Goal: Information Seeking & Learning: Learn about a topic

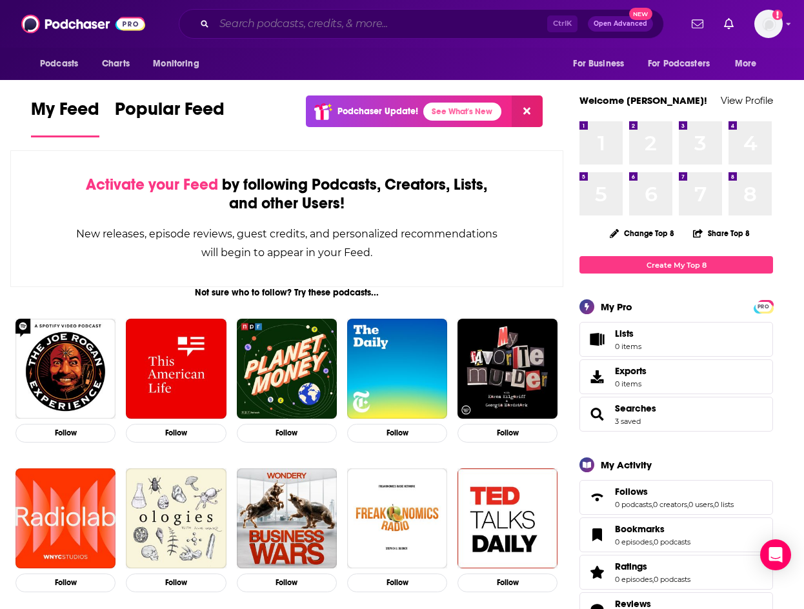
click at [319, 28] on input "Search podcasts, credits, & more..." at bounding box center [380, 24] width 333 height 21
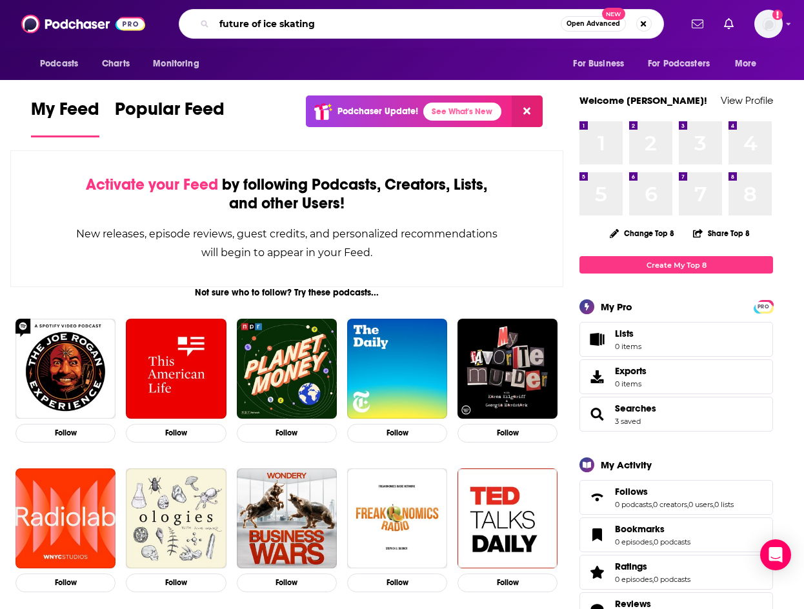
type input "future of ice skating"
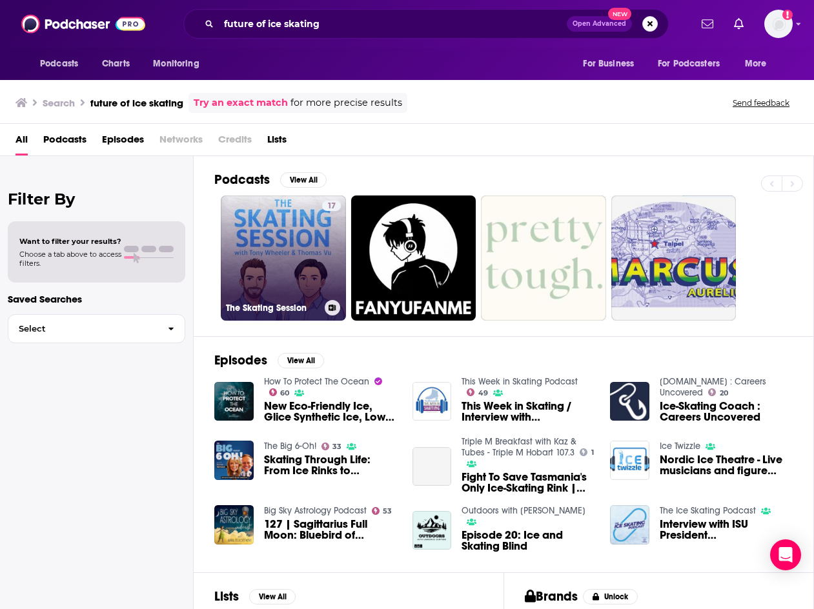
click at [304, 232] on link "17 The Skating Session" at bounding box center [283, 257] width 125 height 125
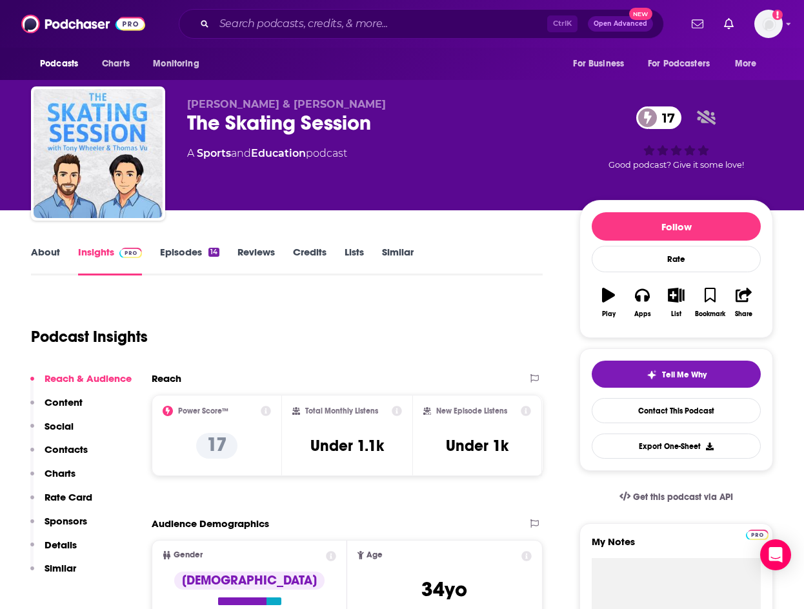
click at [40, 259] on link "About" at bounding box center [45, 261] width 29 height 30
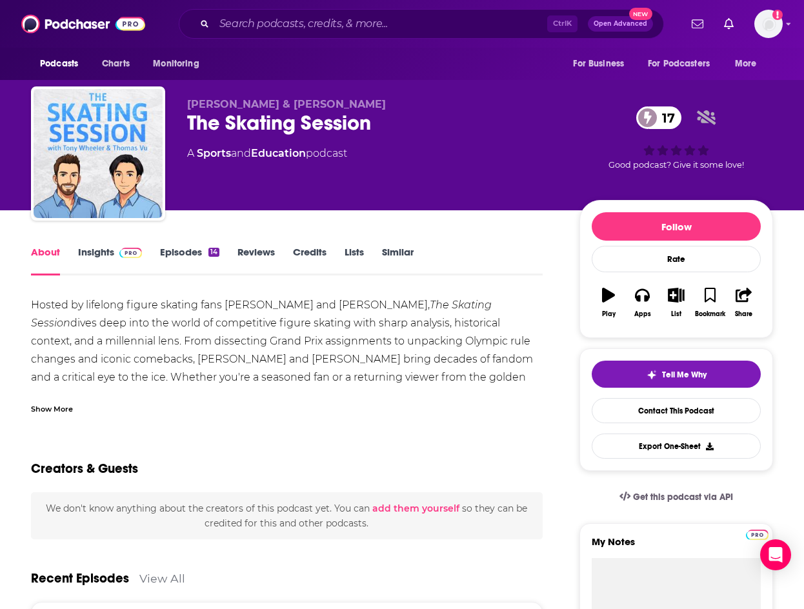
click at [83, 247] on link "Insights" at bounding box center [110, 261] width 64 height 30
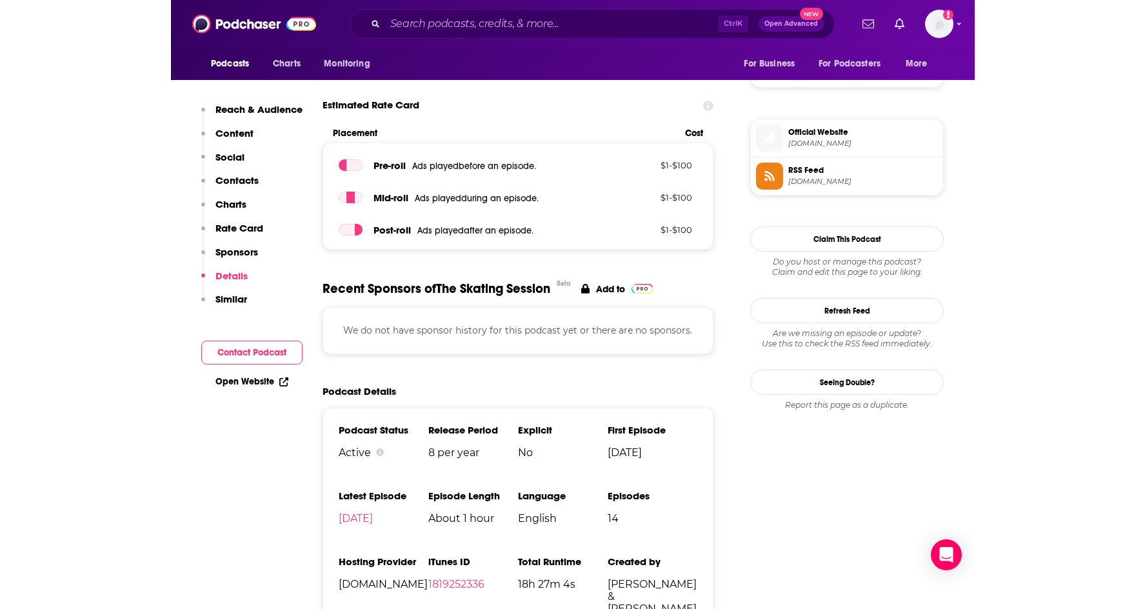
scroll to position [968, 0]
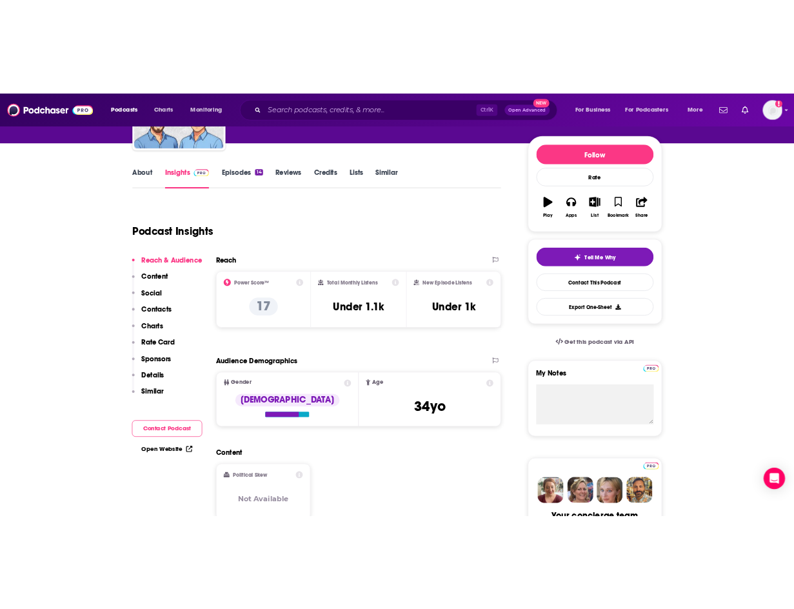
scroll to position [0, 0]
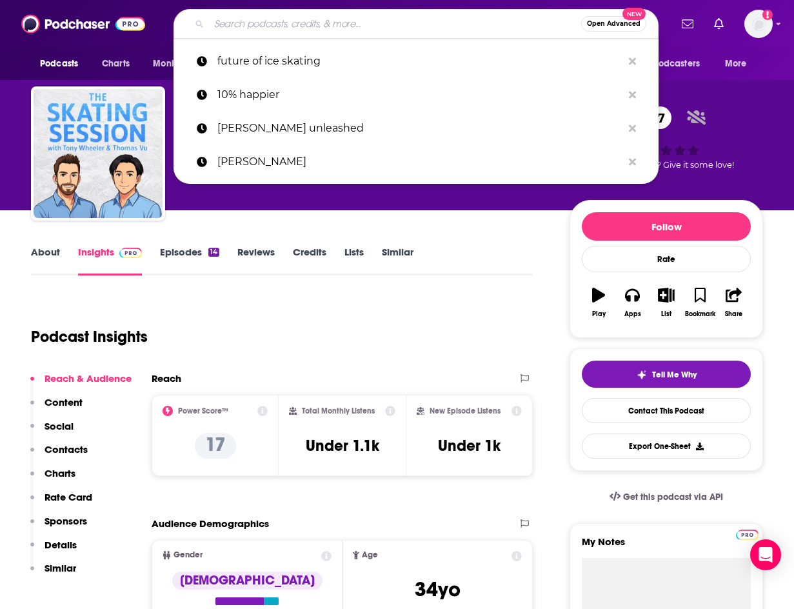
click at [252, 25] on input "Search podcasts, credits, & more..." at bounding box center [395, 24] width 372 height 21
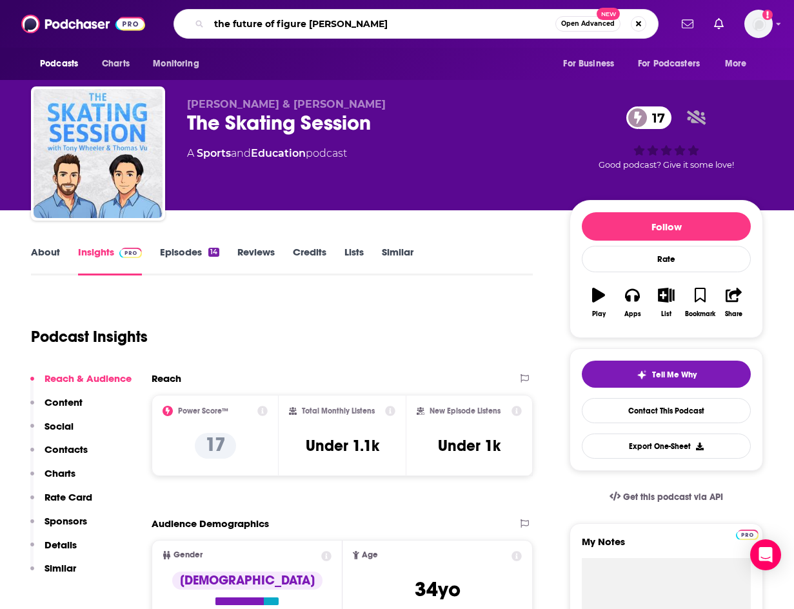
type input "the future of figure skating"
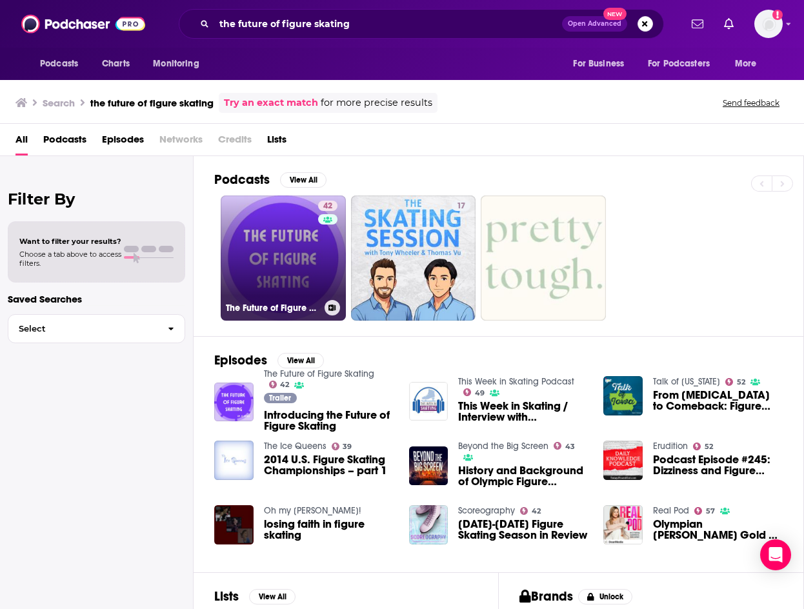
click at [292, 219] on link "42 The Future of Figure Skating" at bounding box center [283, 257] width 125 height 125
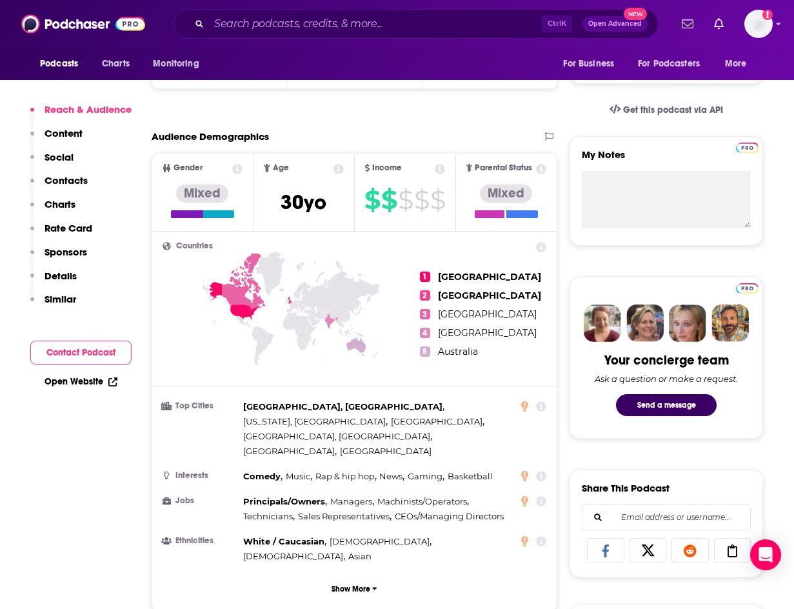
scroll to position [774, 0]
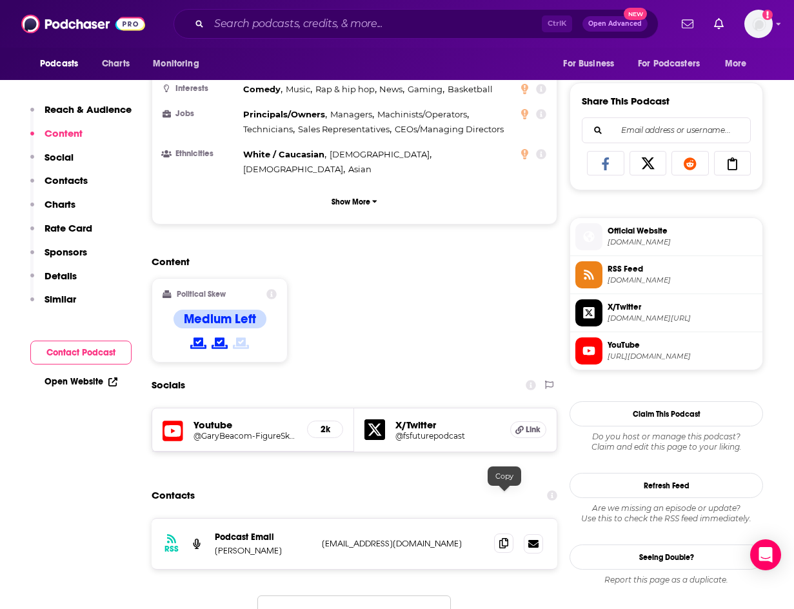
click at [507, 532] on span at bounding box center [503, 543] width 19 height 19
click at [339, 15] on input "Search podcasts, credits, & more..." at bounding box center [375, 24] width 333 height 21
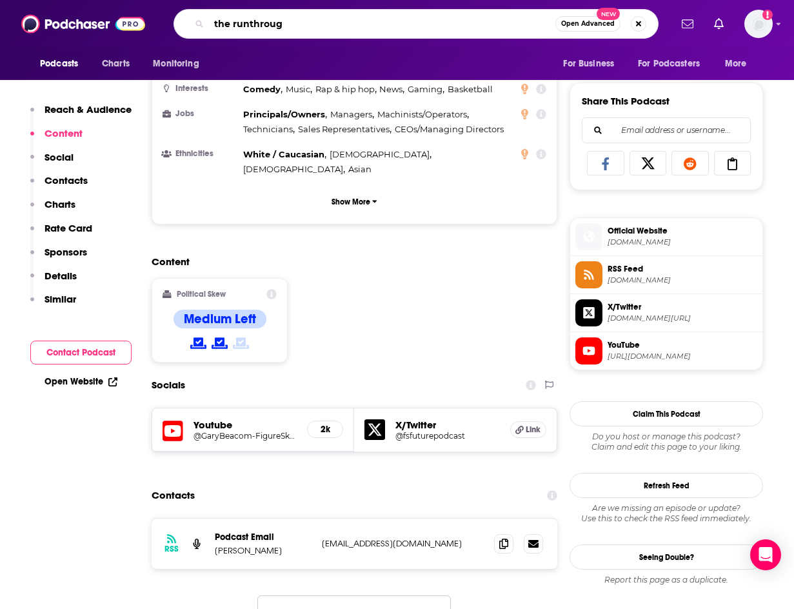
type input "the runthrough"
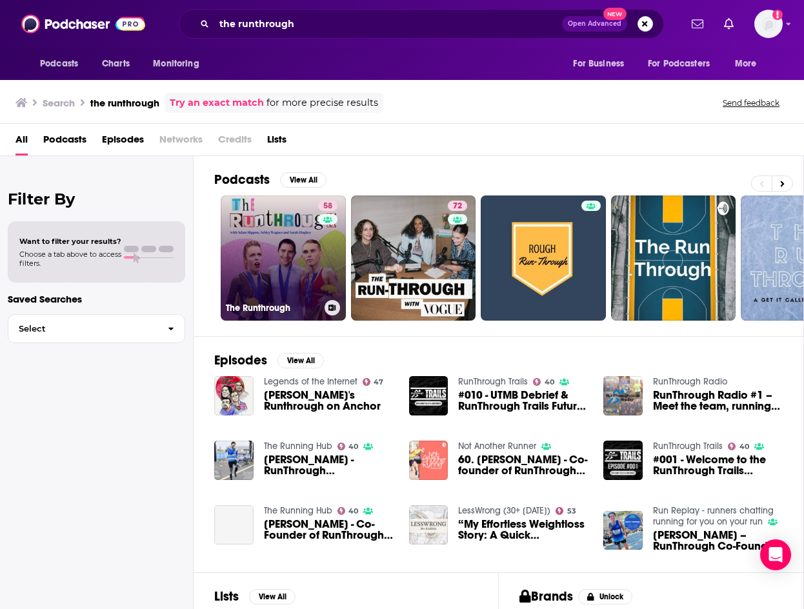
click at [250, 263] on link "58 The Runthrough" at bounding box center [283, 257] width 125 height 125
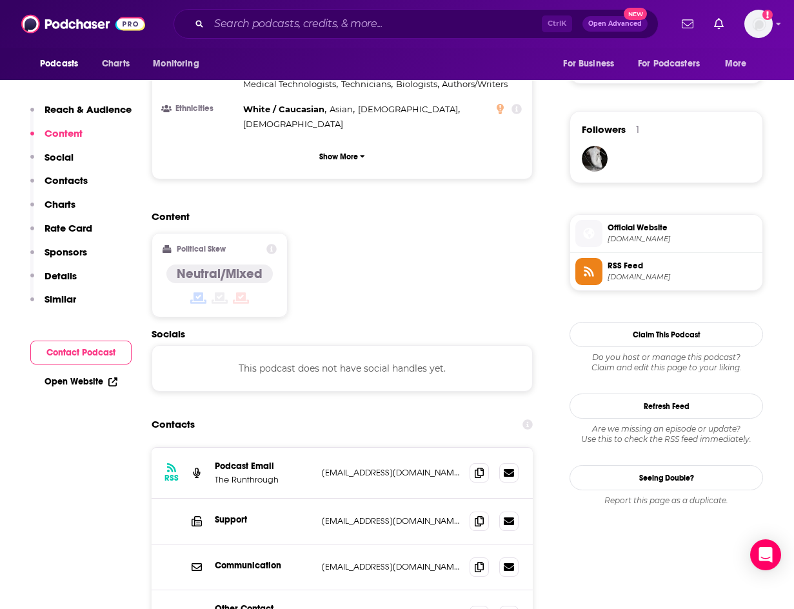
scroll to position [903, 0]
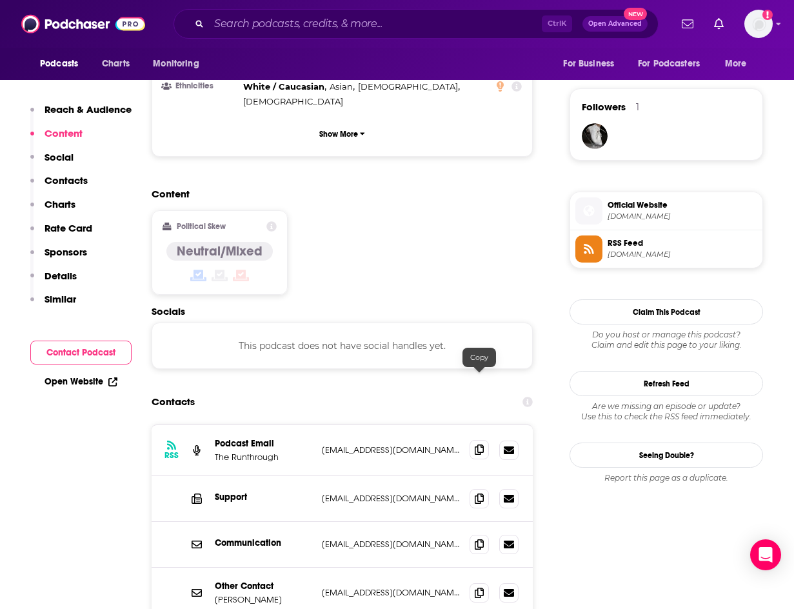
click at [482, 444] on icon at bounding box center [479, 449] width 9 height 10
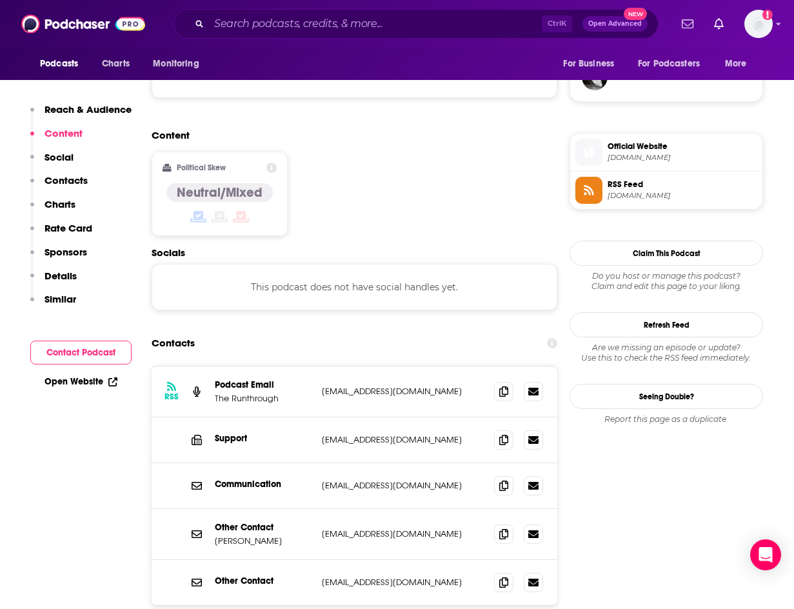
scroll to position [968, 0]
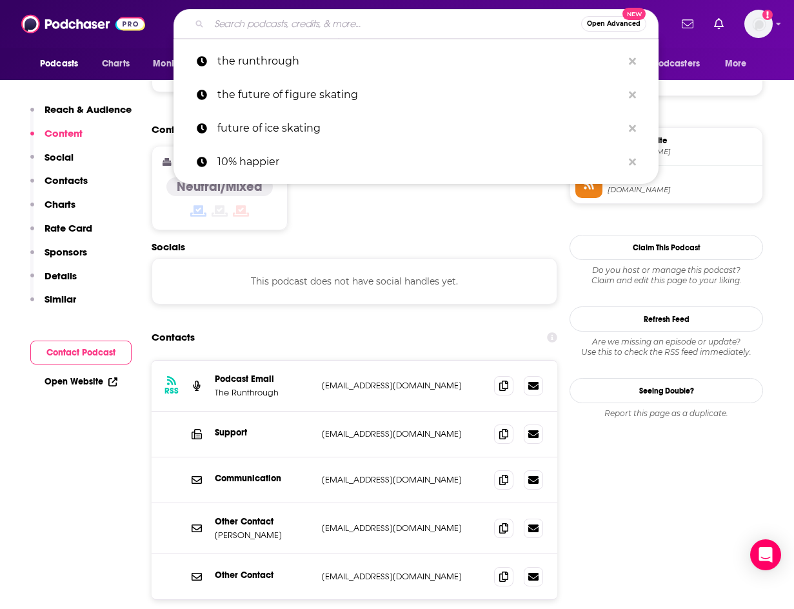
click at [296, 18] on input "Search podcasts, credits, & more..." at bounding box center [395, 24] width 372 height 21
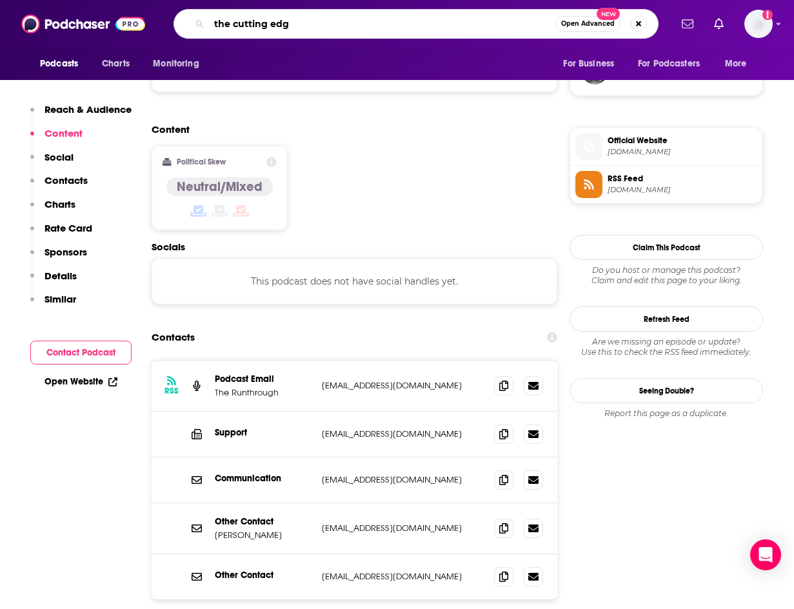
type input "the cutting edge"
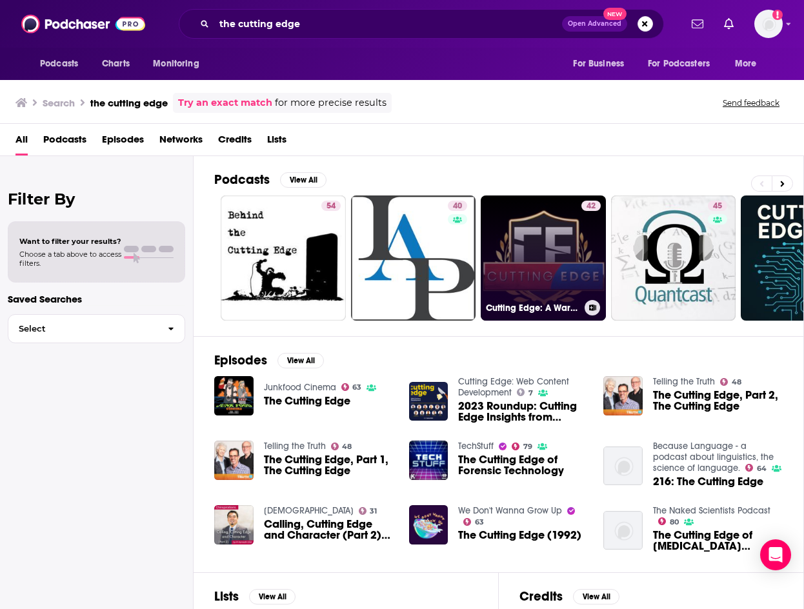
click at [554, 268] on link "42 Cutting Edge: A Warcraft Esports Podcast" at bounding box center [543, 257] width 125 height 125
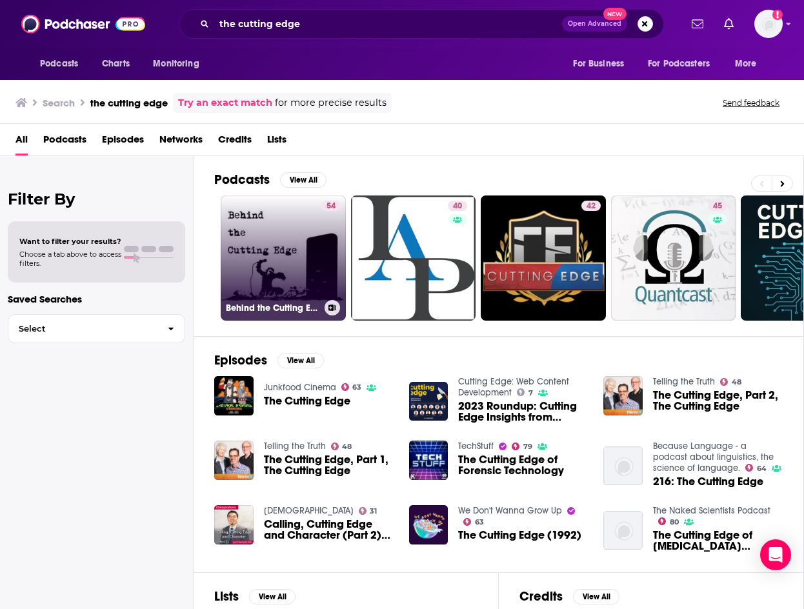
click at [257, 238] on link "54 Behind the Cutting Edge" at bounding box center [283, 257] width 125 height 125
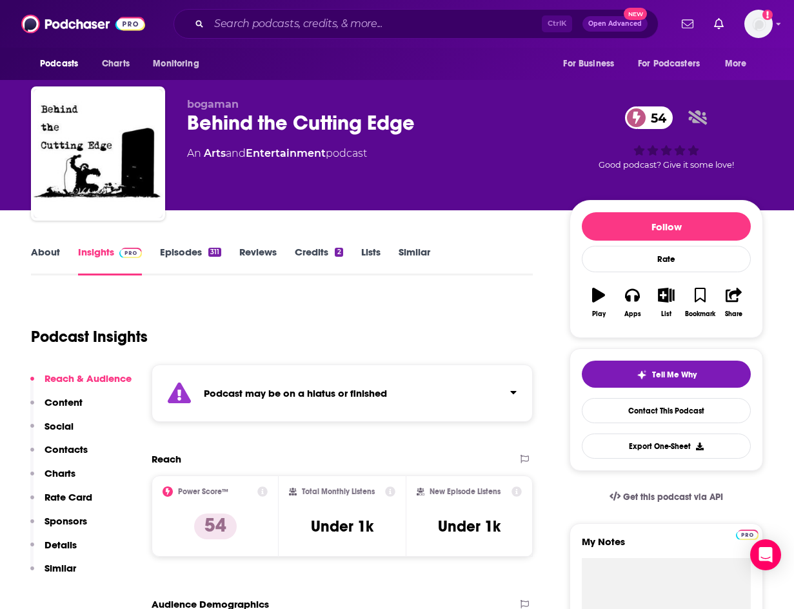
click at [54, 260] on link "About" at bounding box center [45, 261] width 29 height 30
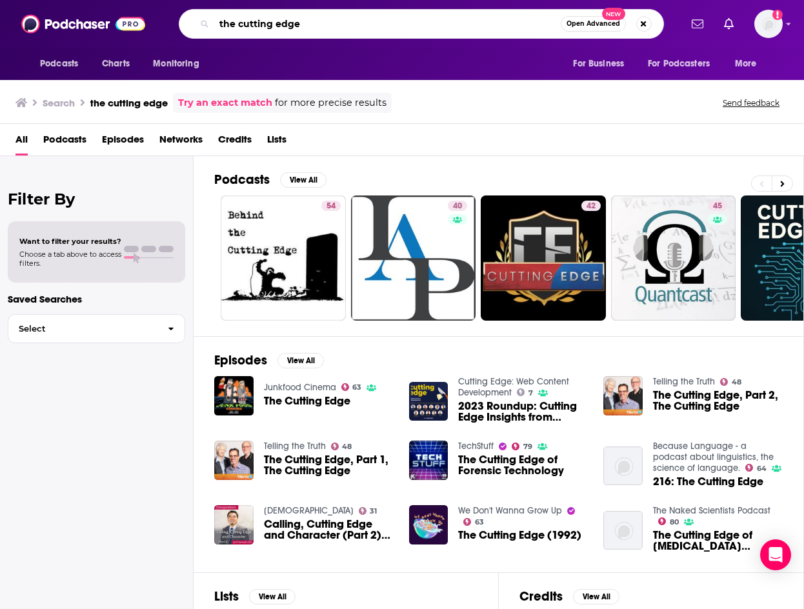
click at [330, 30] on input "the cutting edge" at bounding box center [387, 24] width 346 height 21
type input "the cutting edge figure skating"
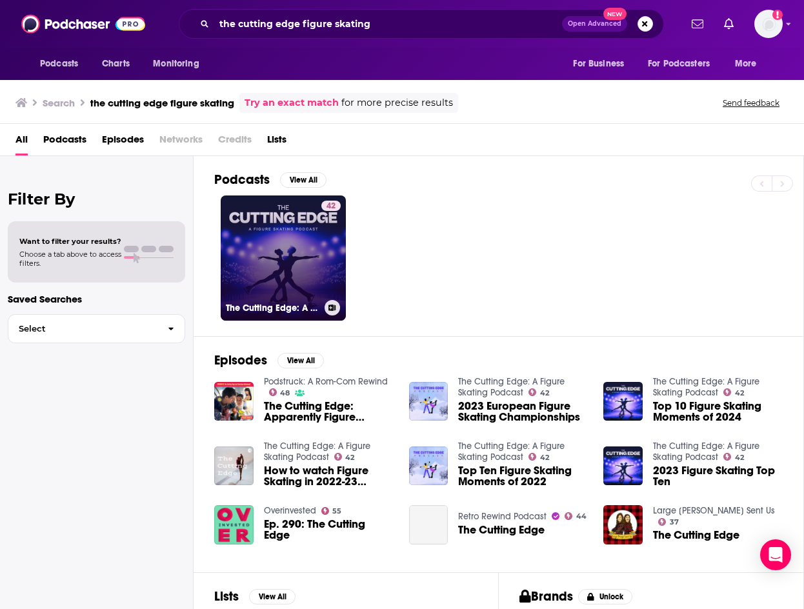
click at [274, 211] on link "42 The Cutting Edge: A Figure Skating Podcast" at bounding box center [283, 257] width 125 height 125
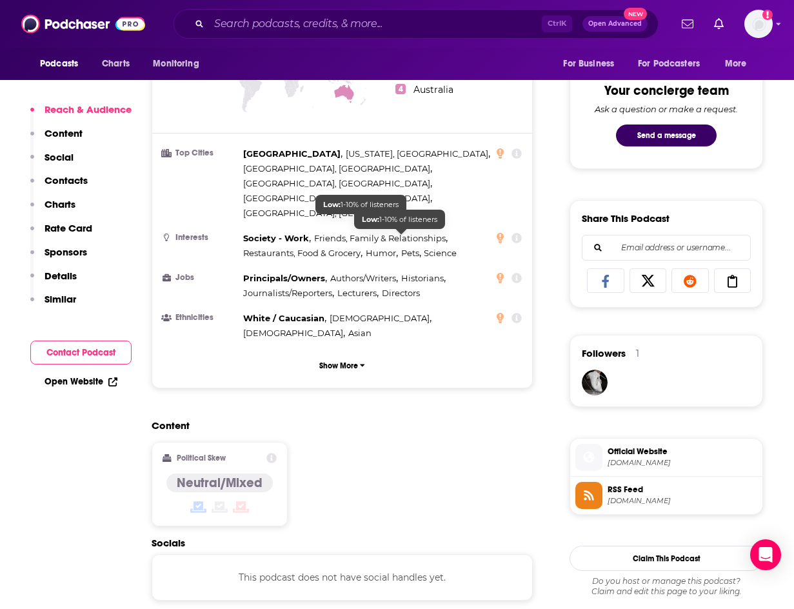
scroll to position [774, 0]
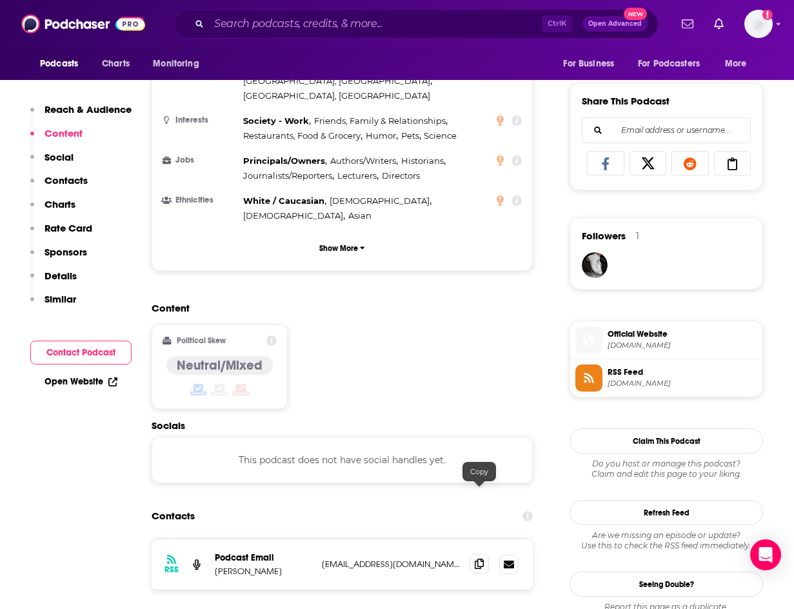
click at [477, 532] on icon at bounding box center [479, 564] width 9 height 10
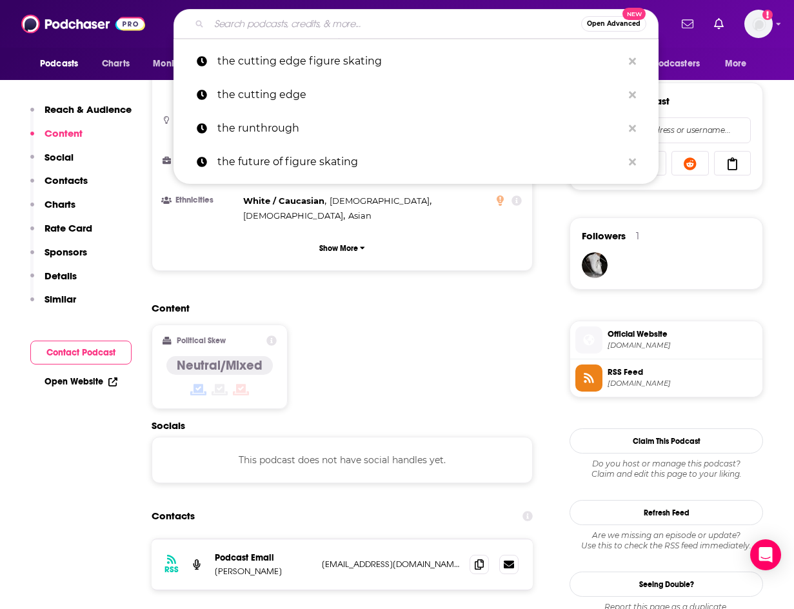
click at [293, 29] on input "Search podcasts, credits, & more..." at bounding box center [395, 24] width 372 height 21
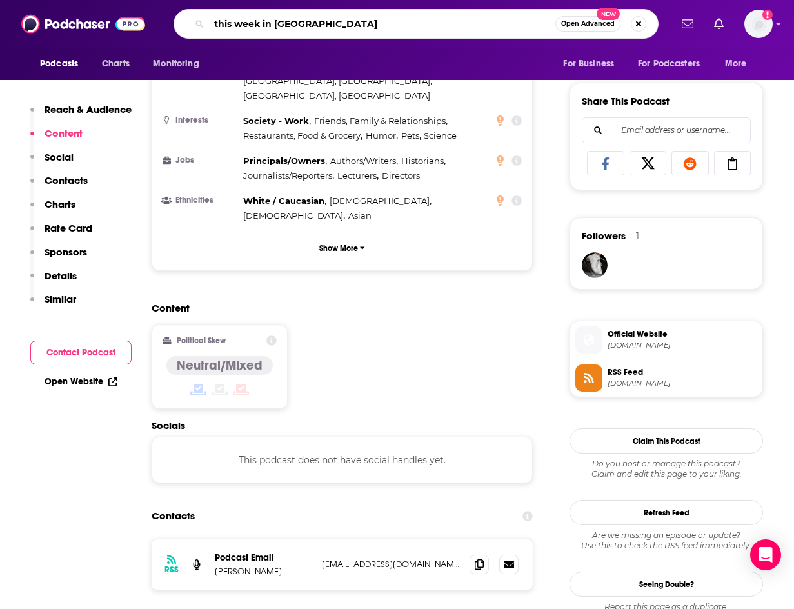
type input "this week in skating"
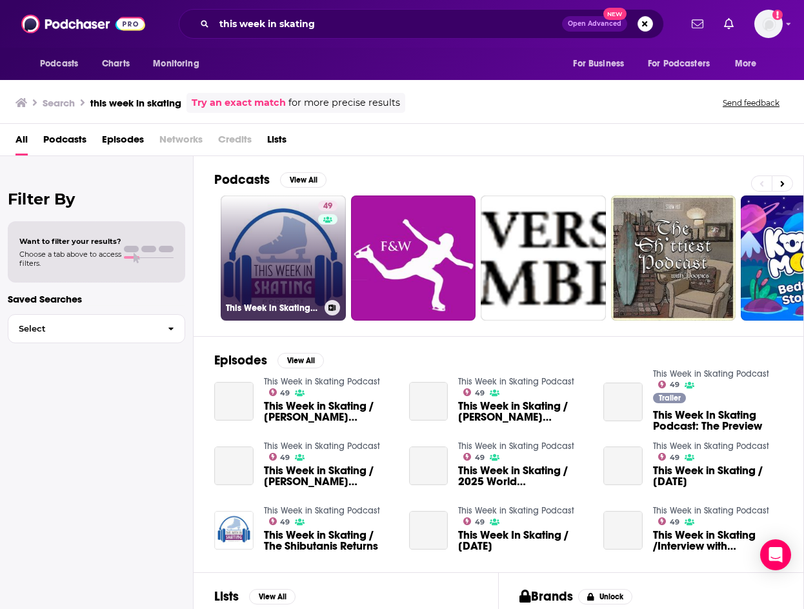
click at [266, 272] on link "49 This Week in Skating Podcast" at bounding box center [283, 257] width 125 height 125
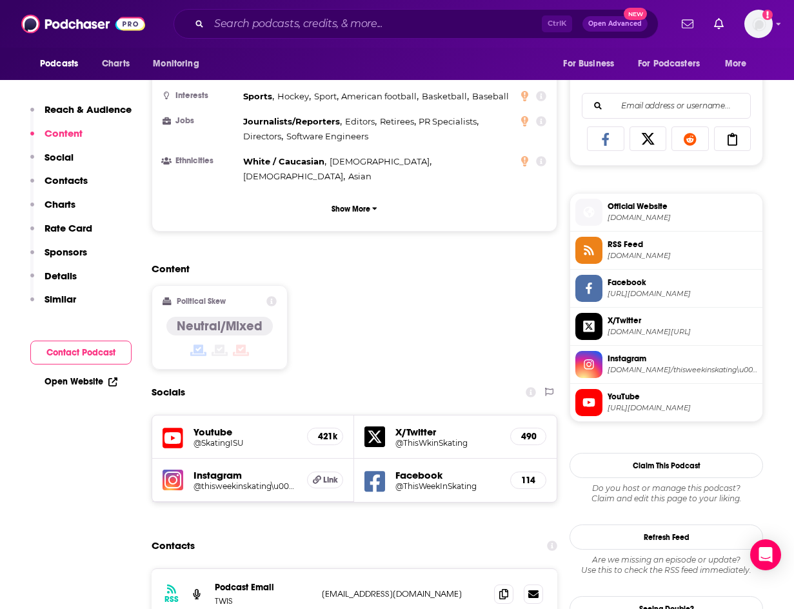
scroll to position [839, 0]
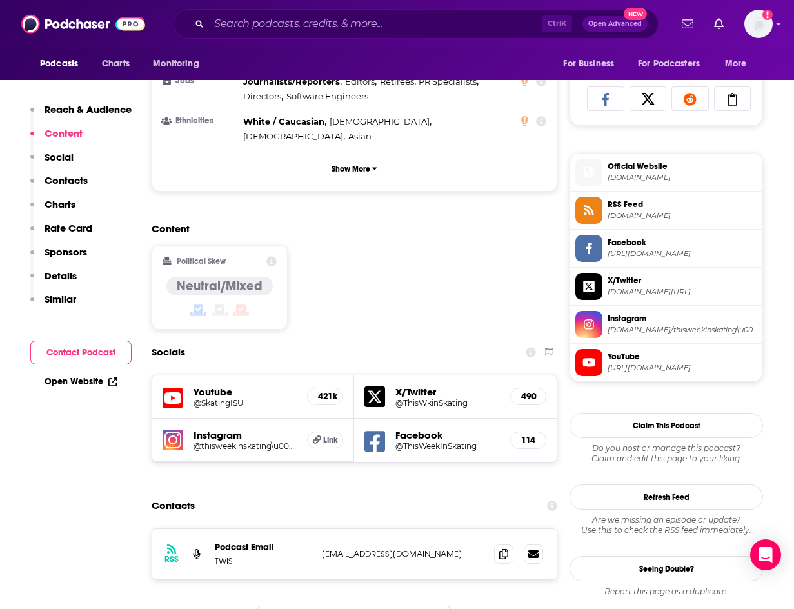
click at [510, 529] on div "RSS Podcast Email TWIS [EMAIL_ADDRESS][DOMAIN_NAME] [EMAIL_ADDRESS][DOMAIN_NAME]" at bounding box center [355, 554] width 406 height 50
click at [507, 532] on span at bounding box center [503, 553] width 19 height 19
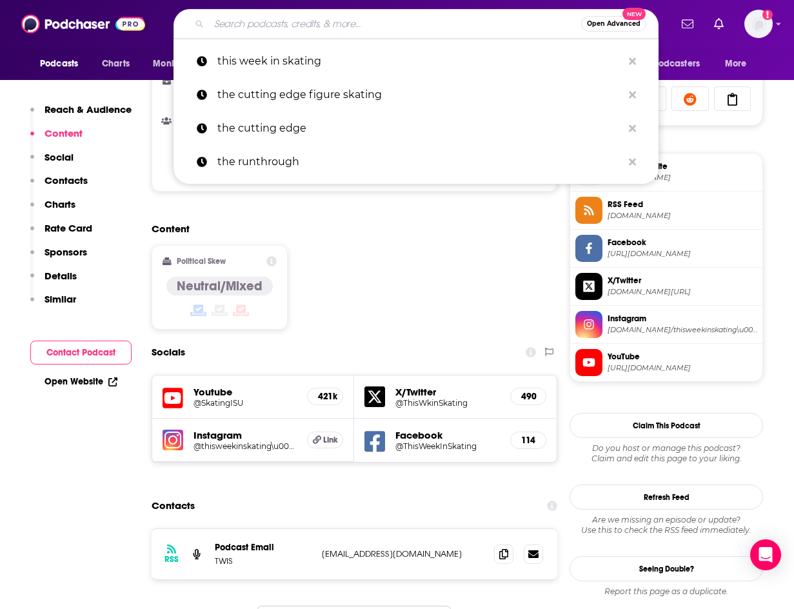
click at [288, 30] on input "Search podcasts, credits, & more..." at bounding box center [395, 24] width 372 height 21
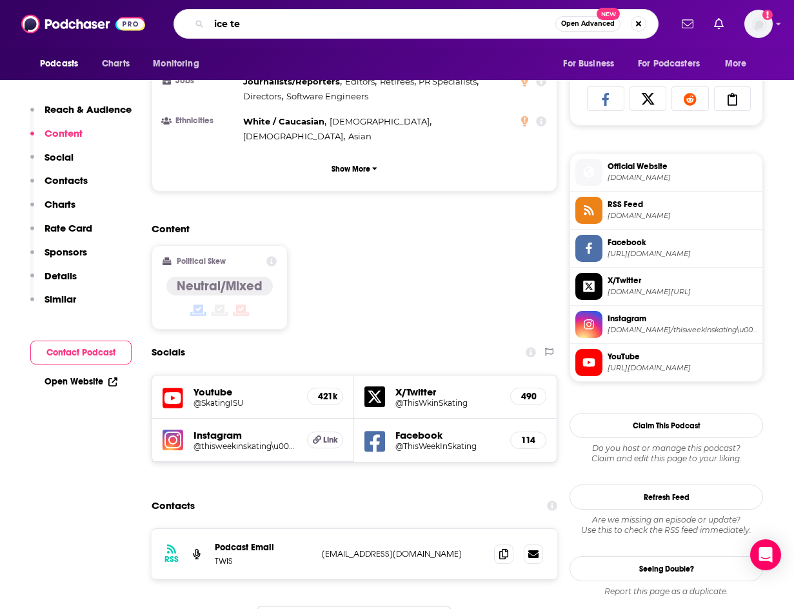
type input "ice tea"
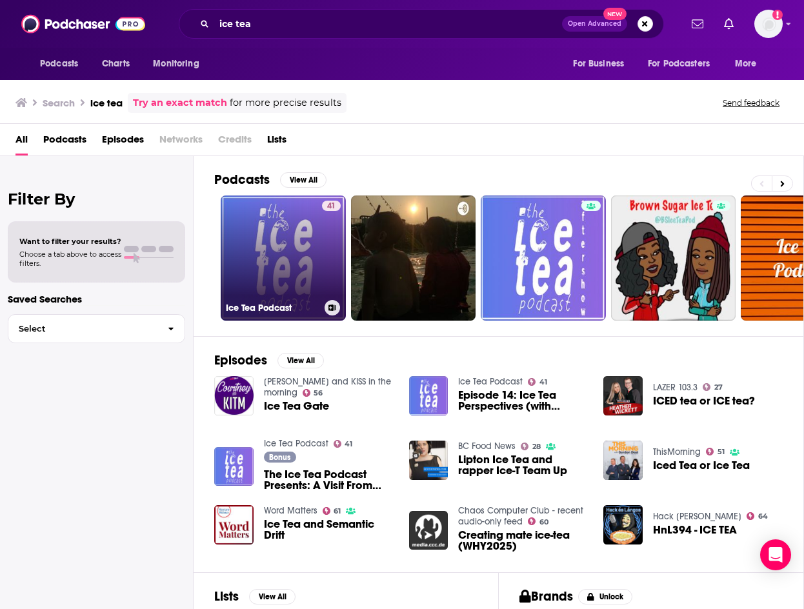
click at [314, 266] on link "41 Ice Tea Podcast" at bounding box center [283, 257] width 125 height 125
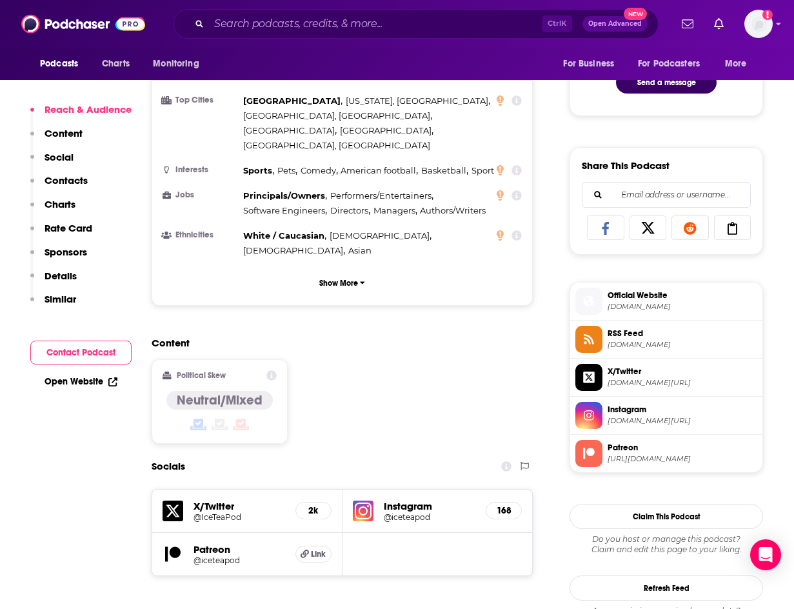
scroll to position [903, 0]
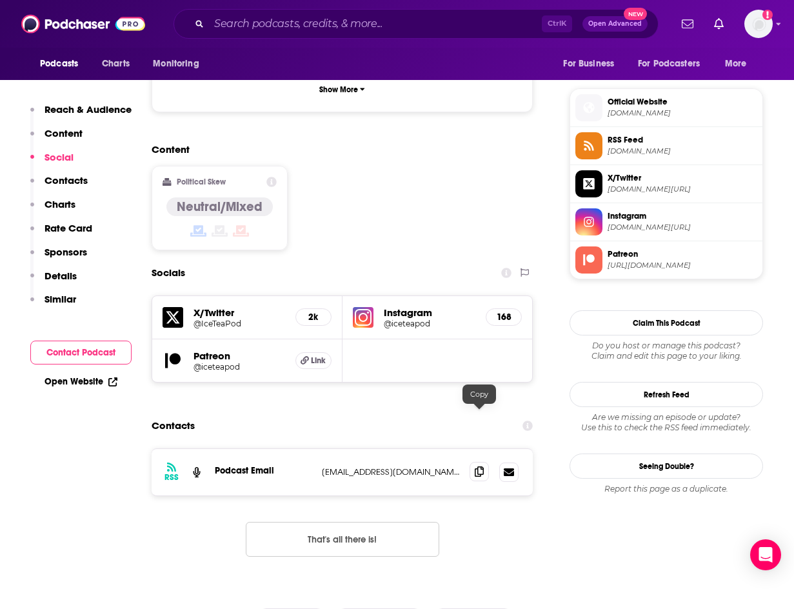
click at [471, 462] on span at bounding box center [479, 471] width 19 height 19
click at [252, 28] on input "Search podcasts, credits, & more..." at bounding box center [375, 24] width 333 height 21
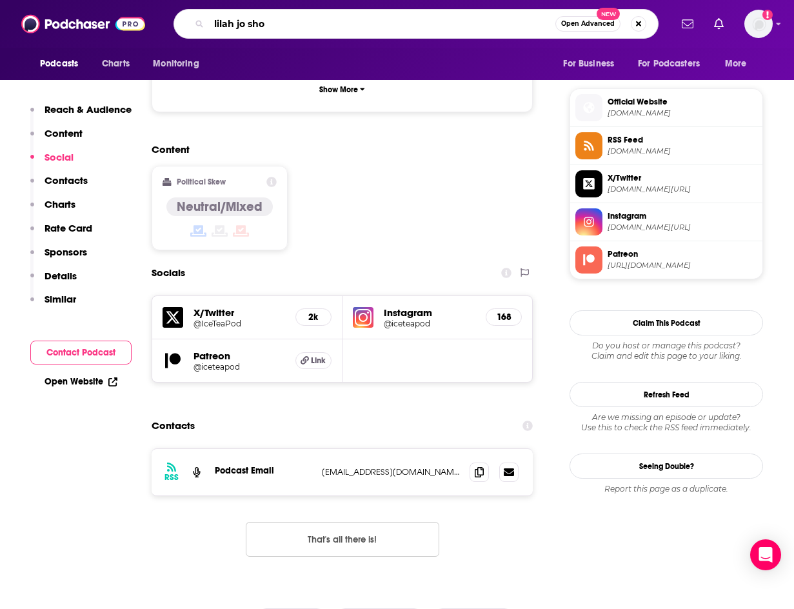
type input "[PERSON_NAME] [PERSON_NAME] show"
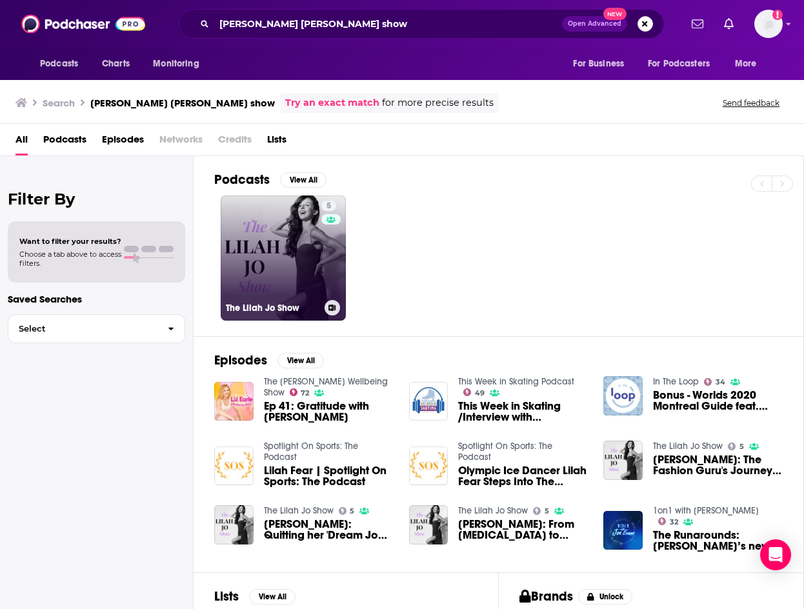
click at [297, 233] on link "5 The Lilah Jo Show" at bounding box center [283, 257] width 125 height 125
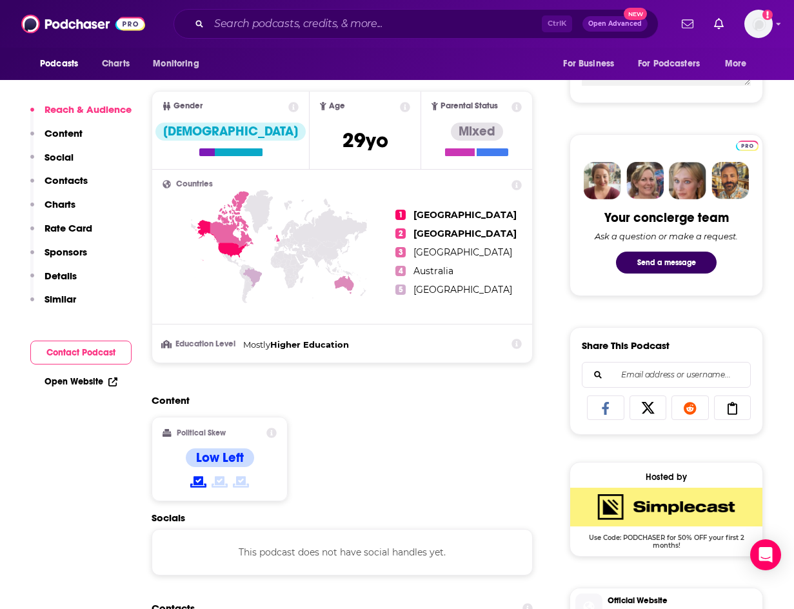
scroll to position [839, 0]
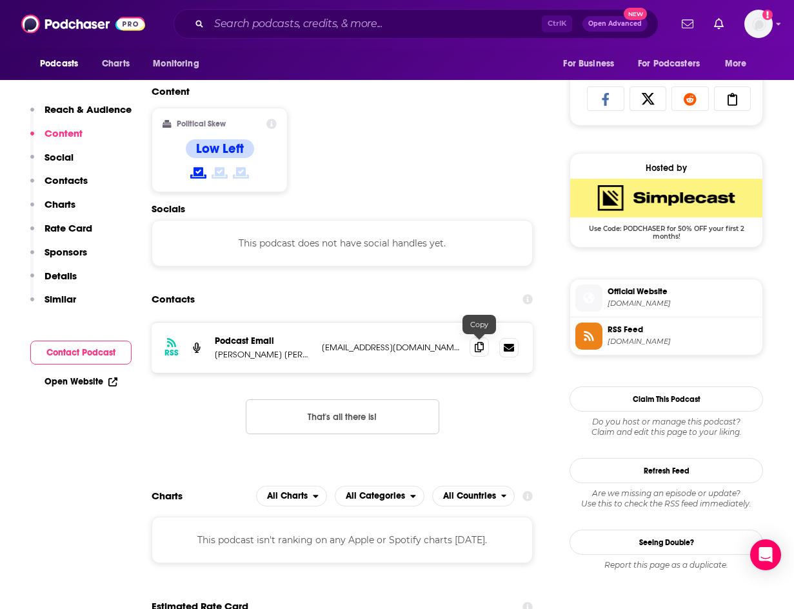
click at [479, 350] on icon at bounding box center [479, 347] width 9 height 10
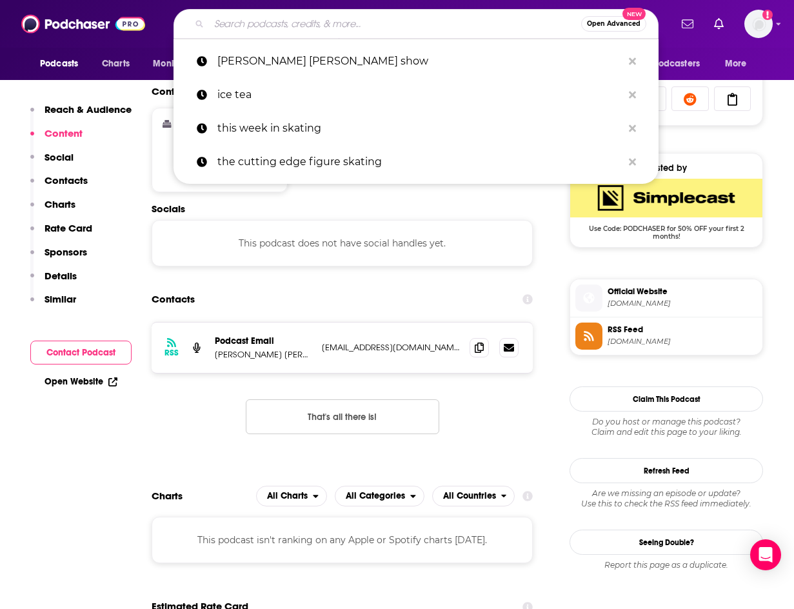
click at [295, 23] on input "Search podcasts, credits, & more..." at bounding box center [395, 24] width 372 height 21
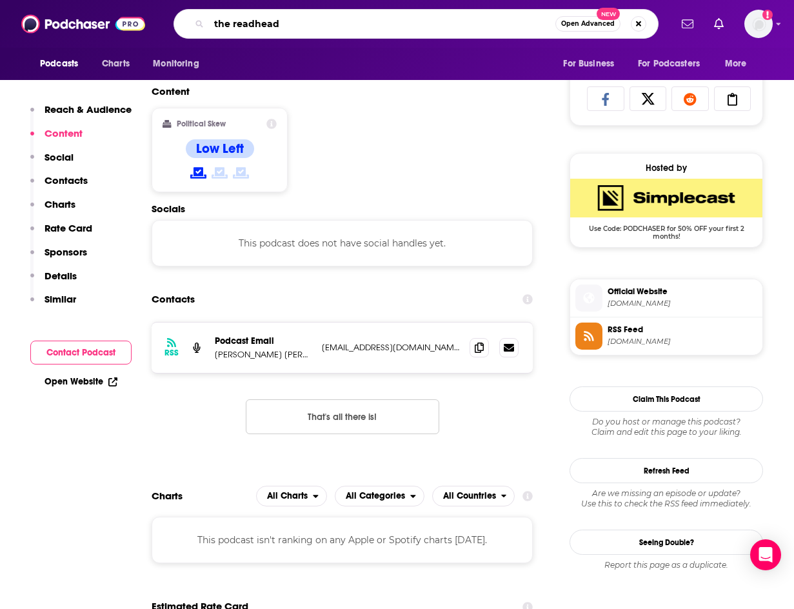
type input "the readheads"
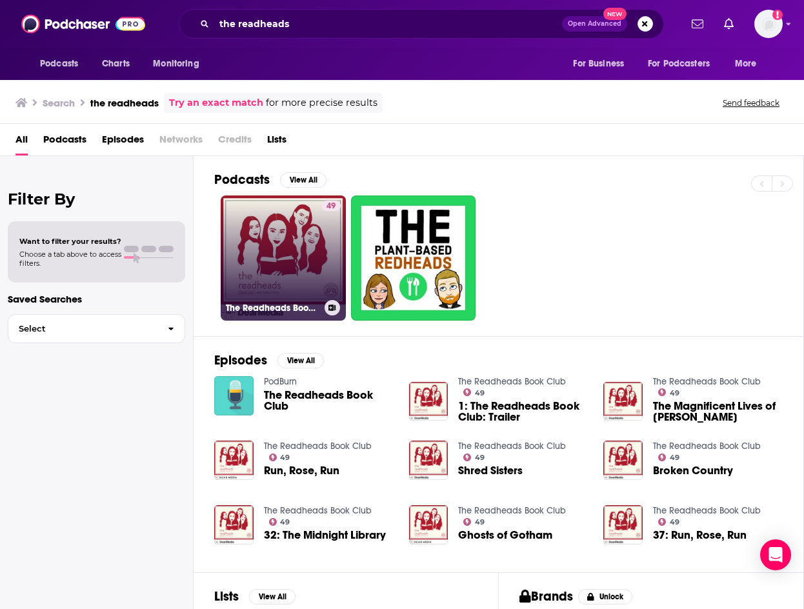
click at [303, 249] on link "49 The Readheads Book Club" at bounding box center [283, 257] width 125 height 125
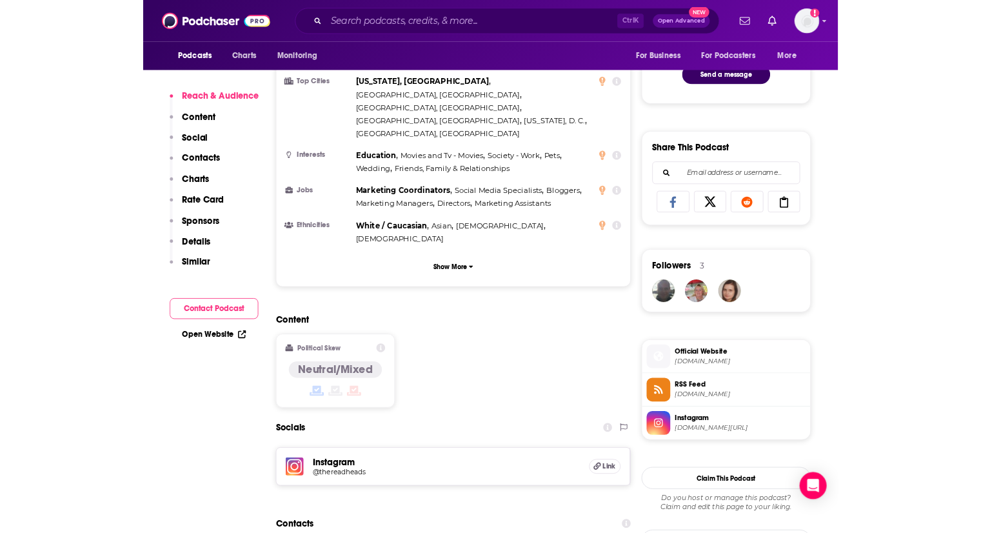
scroll to position [774, 0]
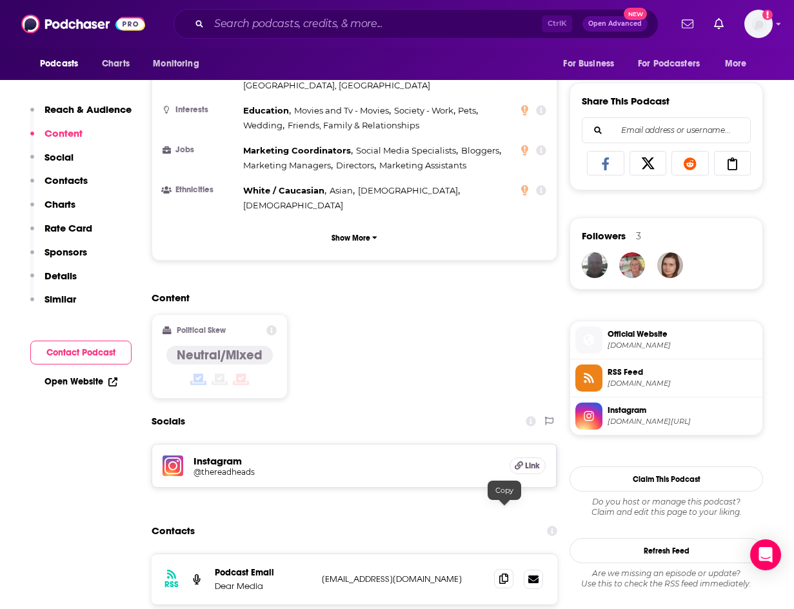
click at [506, 532] on span at bounding box center [503, 578] width 19 height 19
